Goal: Task Accomplishment & Management: Manage account settings

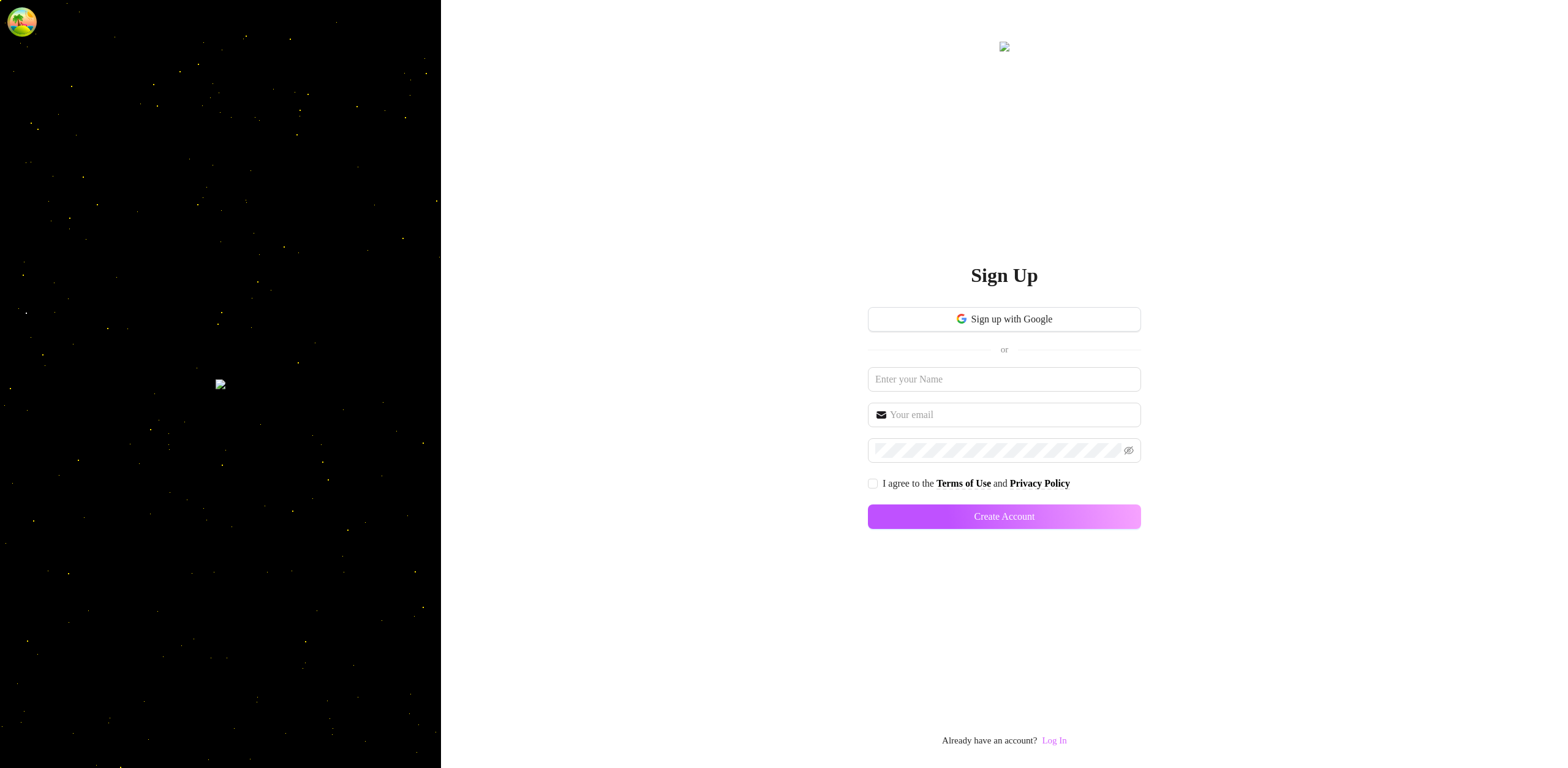
click at [1056, 737] on link "Log In" at bounding box center [1055, 739] width 24 height 10
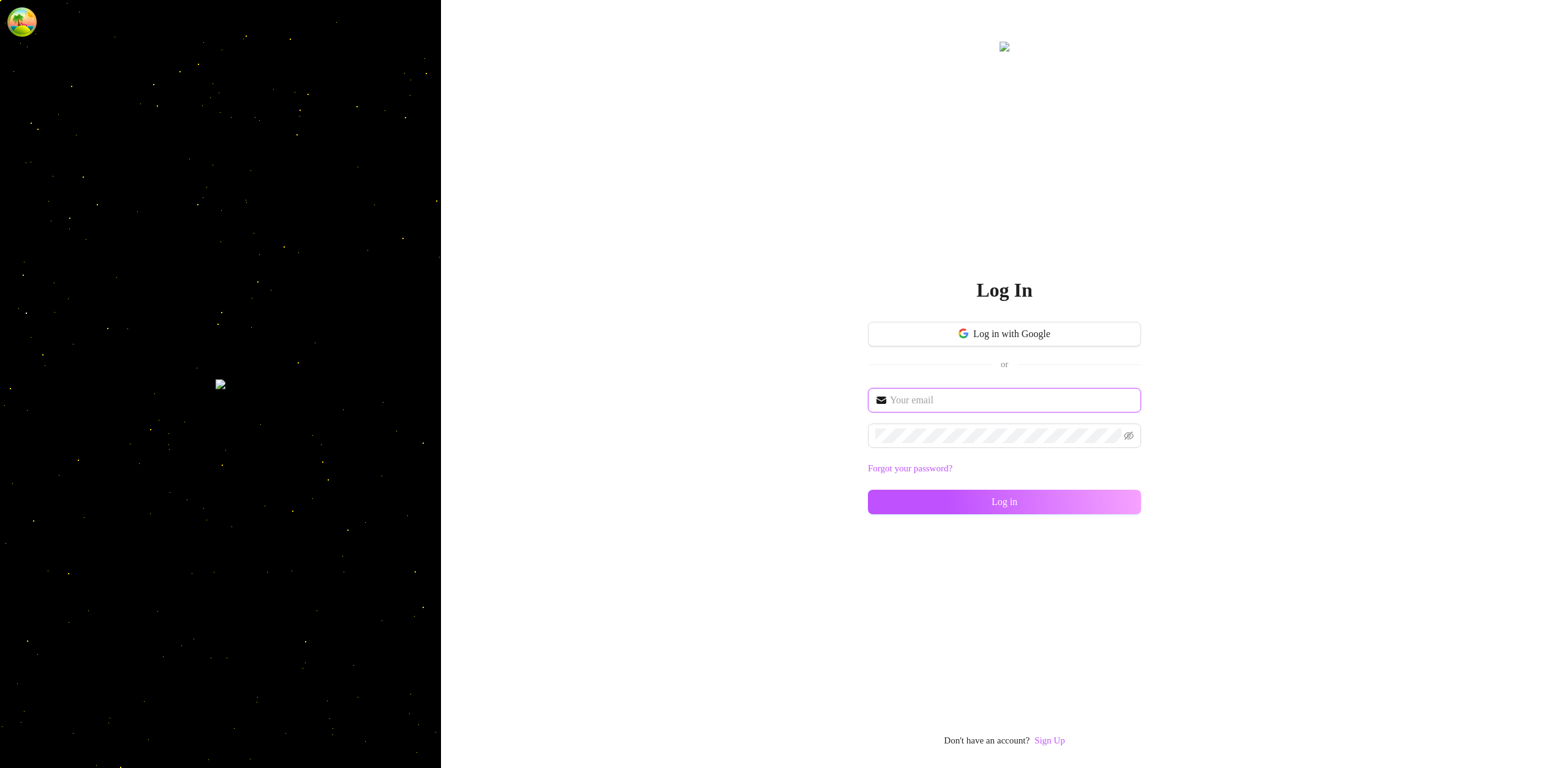
click at [959, 402] on input "text" at bounding box center [1012, 400] width 244 height 15
click at [930, 406] on input "text" at bounding box center [1012, 400] width 244 height 15
type input "[EMAIL_ADDRESS][DOMAIN_NAME]"
click at [1094, 506] on button "Log in" at bounding box center [1004, 501] width 274 height 24
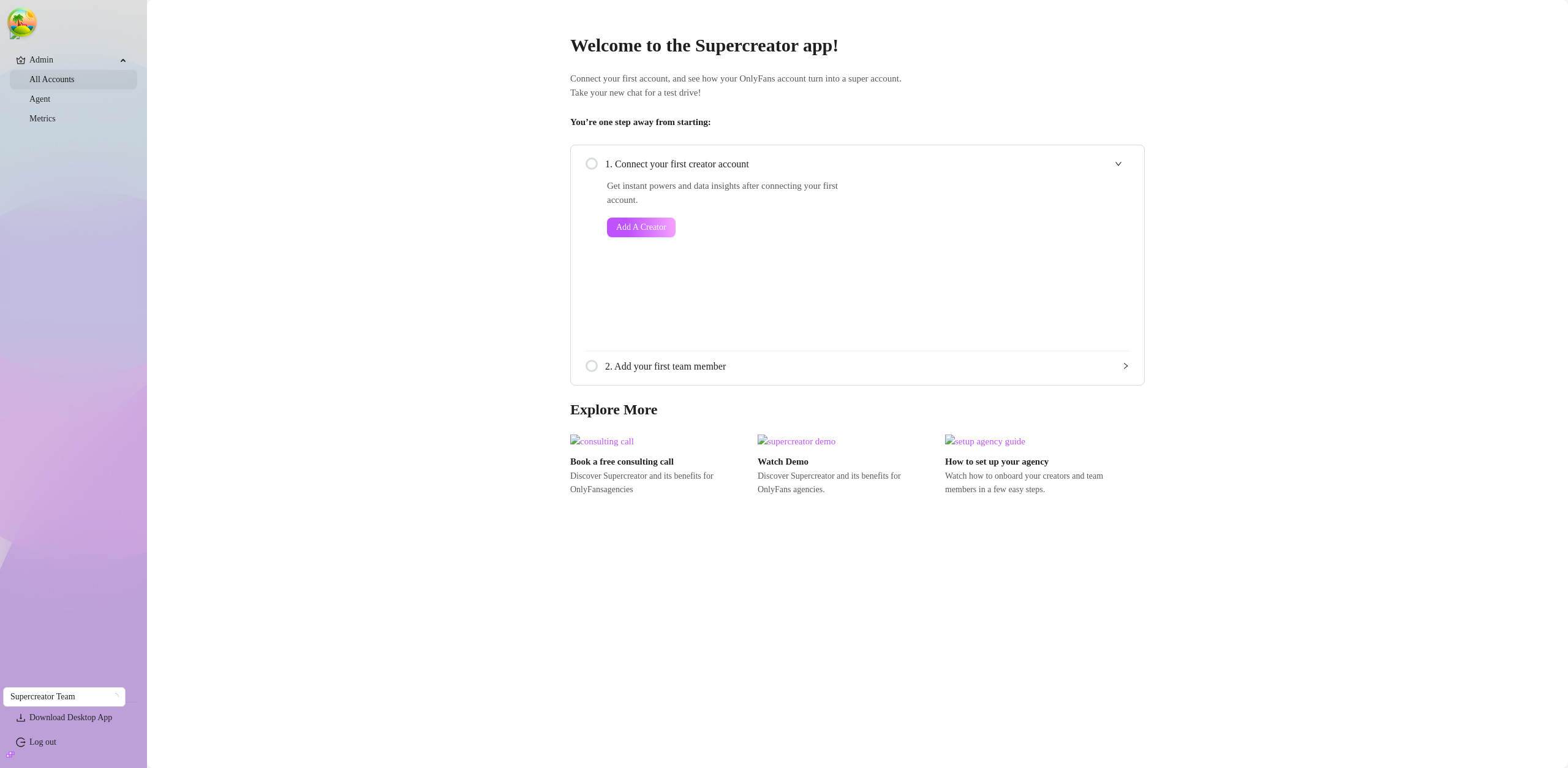
click at [53, 82] on link "All Accounts" at bounding box center [52, 79] width 45 height 10
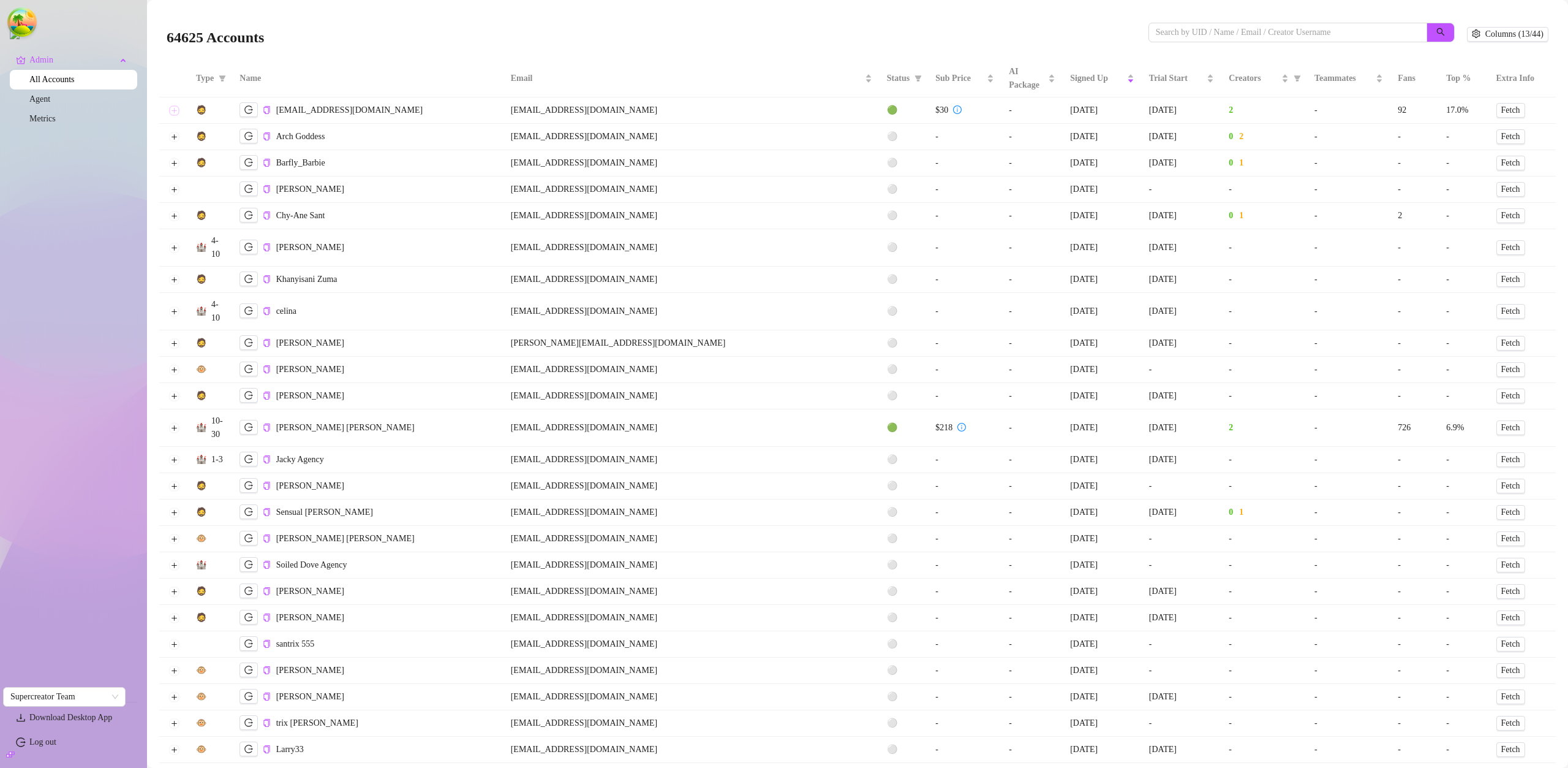
click at [175, 111] on button "Expand row" at bounding box center [174, 109] width 10 height 10
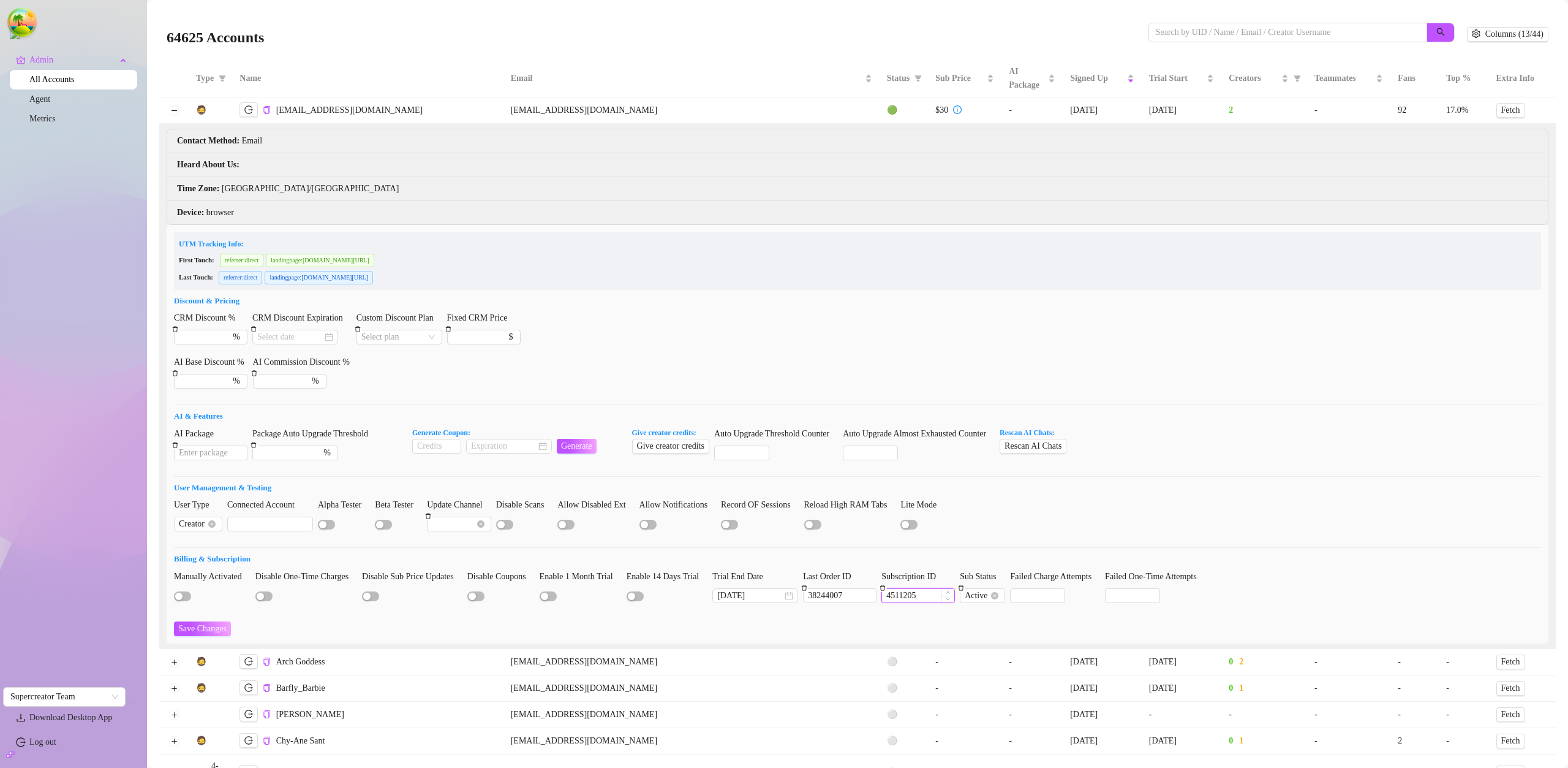
click at [936, 595] on input "4511205" at bounding box center [917, 596] width 72 height 14
